Goal: Communication & Community: Answer question/provide support

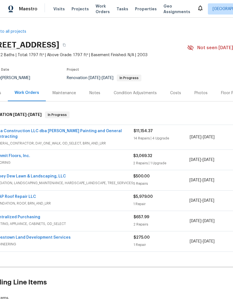
scroll to position [0, 16]
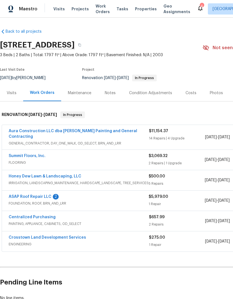
click at [197, 11] on icon at bounding box center [200, 8] width 7 height 7
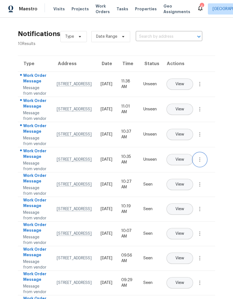
click at [201, 163] on icon "button" at bounding box center [200, 159] width 7 height 7
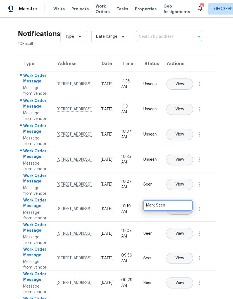
click at [177, 204] on div "Mark Seen" at bounding box center [168, 206] width 44 height 6
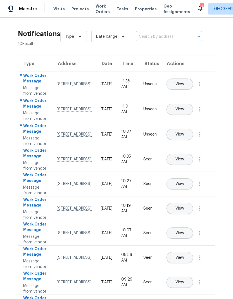
click at [193, 165] on button "View" at bounding box center [180, 159] width 27 height 11
click at [202, 113] on icon "button" at bounding box center [200, 109] width 7 height 7
click at [181, 133] on div "Mark Seen" at bounding box center [168, 133] width 44 height 6
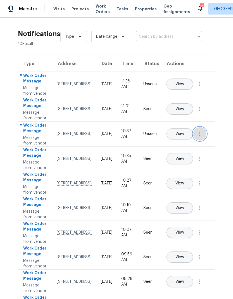
click at [203, 137] on icon "button" at bounding box center [200, 134] width 7 height 7
click at [222, 150] on div "Type Address Date Time Status Actions Work Order Message Message from vendor 14…" at bounding box center [116, 188] width 215 height 264
click at [184, 136] on span "View" at bounding box center [180, 134] width 9 height 4
click at [184, 83] on span "View" at bounding box center [180, 84] width 9 height 4
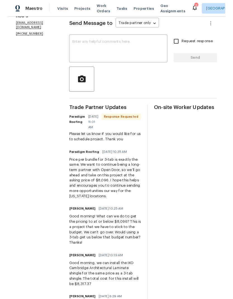
scroll to position [79, 0]
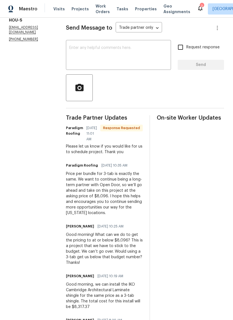
click at [147, 57] on textarea at bounding box center [118, 56] width 98 height 20
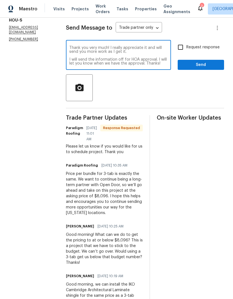
type textarea "Thank you very much! I really appreciate it and will send you more work as I ge…"
click at [182, 53] on input "Request response" at bounding box center [181, 47] width 12 height 12
checkbox input "true"
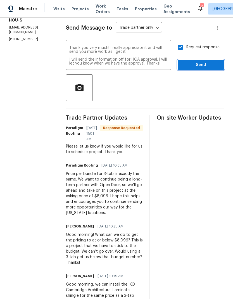
click at [208, 69] on span "Send" at bounding box center [200, 65] width 37 height 7
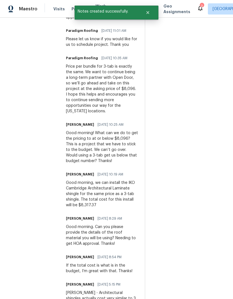
scroll to position [225, 0]
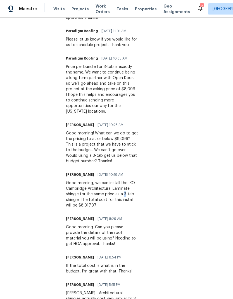
click at [116, 199] on div "Good morning, we can install the IKO Cambridge Architectural Laminate shingle f…" at bounding box center [102, 194] width 72 height 28
click at [117, 190] on div "Good morning, we can install the IKO Cambridge Architectural Laminate shingle f…" at bounding box center [102, 194] width 72 height 28
copy div "IKO Cambridge Architectural Laminate"
click at [133, 167] on div "Trade Partner Updates Stephen Lacy 10/06/2025 12:49 PM Thank you very much! I r…" at bounding box center [102, 141] width 72 height 346
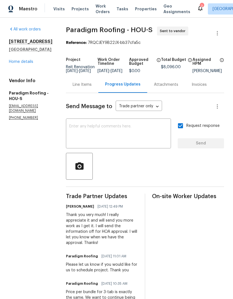
scroll to position [0, 0]
click at [160, 129] on textarea at bounding box center [118, 134] width 98 height 20
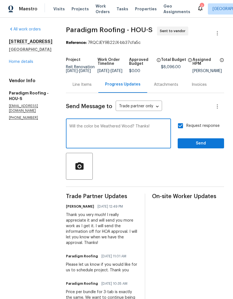
type textarea "Will the color be Weathered Wood? Thanks!"
click at [209, 147] on span "Send" at bounding box center [200, 143] width 37 height 7
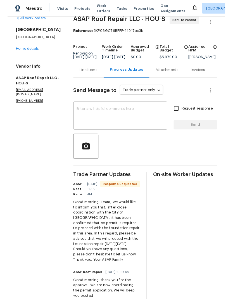
scroll to position [10, 0]
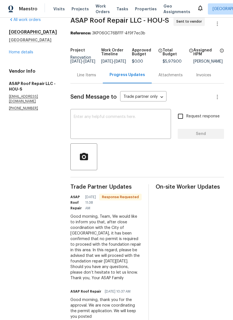
click at [148, 129] on textarea at bounding box center [121, 125] width 94 height 20
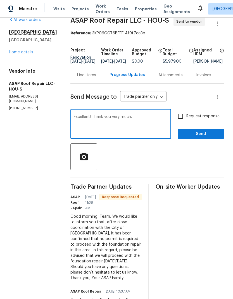
type textarea "Excellent! Thank you very much."
click at [210, 135] on span "Send" at bounding box center [200, 134] width 37 height 7
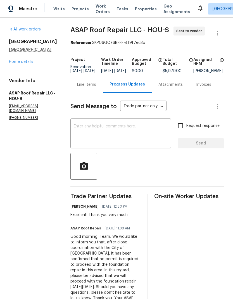
scroll to position [0, 0]
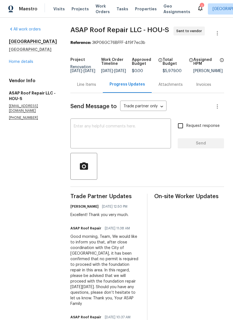
click at [22, 64] on link "Home details" at bounding box center [21, 62] width 24 height 4
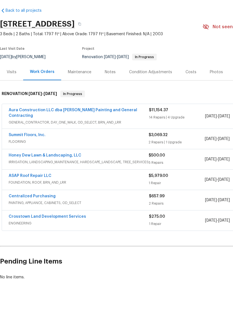
click at [70, 175] on link "Honey Dew Lawn & Landscaping, LLC" at bounding box center [45, 177] width 73 height 4
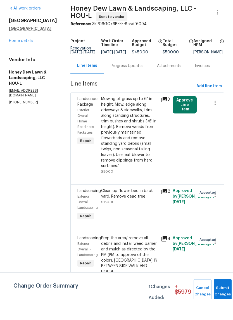
click at [138, 84] on div "Progress Updates" at bounding box center [127, 87] width 33 height 6
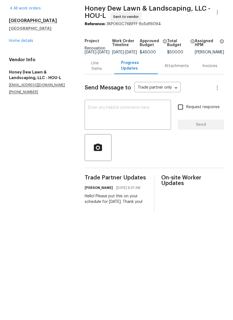
click at [95, 81] on div "Line Items" at bounding box center [99, 86] width 16 height 11
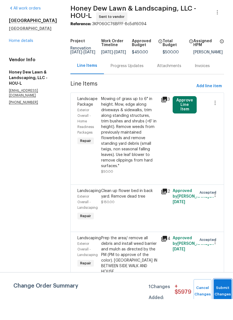
click at [224, 300] on button "Submit Changes" at bounding box center [223, 312] width 18 height 24
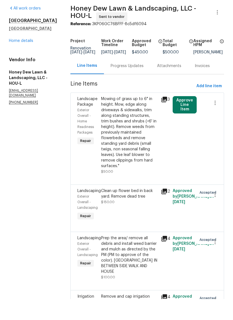
click at [27, 60] on link "Home details" at bounding box center [21, 62] width 24 height 4
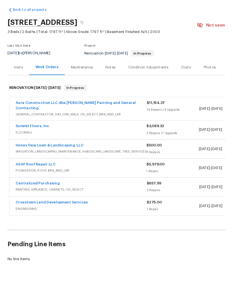
scroll to position [21, 0]
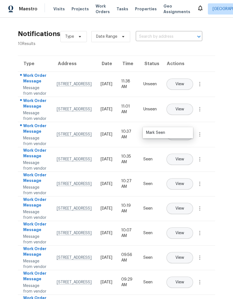
click at [222, 97] on div "Type Address Date Time Status Actions Work Order Message Message from vendor [S…" at bounding box center [116, 188] width 215 height 264
click at [184, 112] on span "View" at bounding box center [180, 109] width 9 height 4
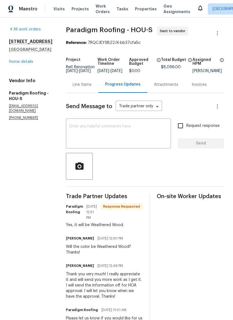
click at [138, 138] on textarea at bounding box center [118, 134] width 98 height 20
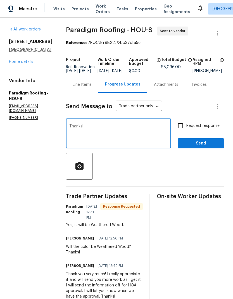
type textarea "Thanks!"
click at [212, 147] on span "Send" at bounding box center [200, 143] width 37 height 7
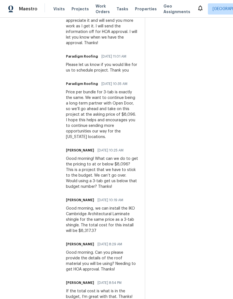
scroll to position [274, 0]
